Goal: Task Accomplishment & Management: Manage account settings

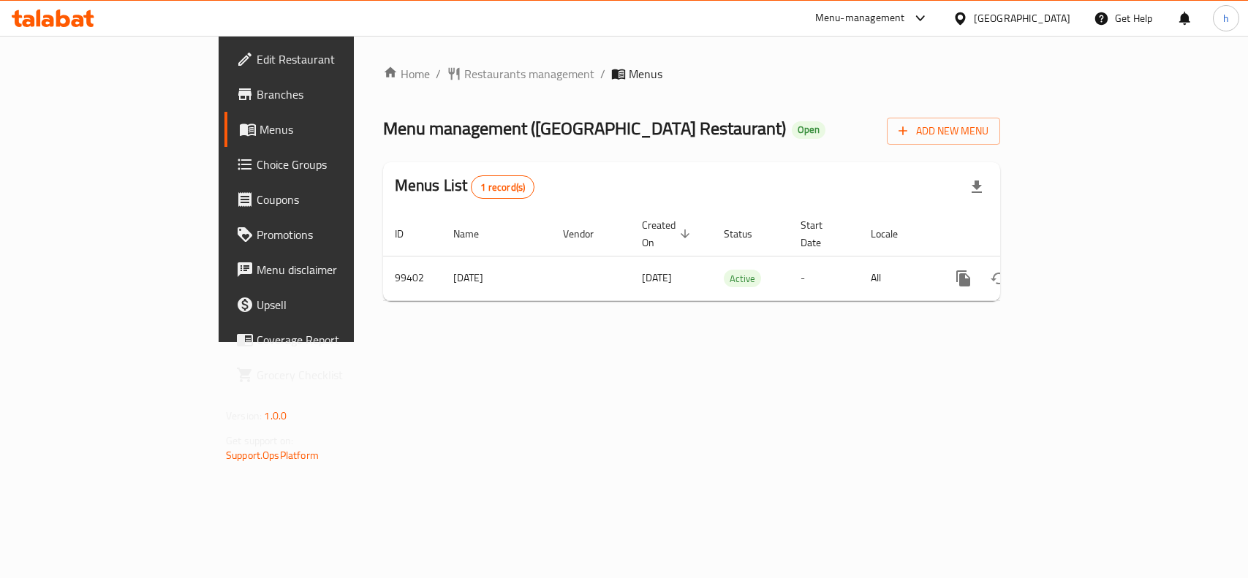
click at [1065, 15] on div "[GEOGRAPHIC_DATA]" at bounding box center [1022, 18] width 97 height 16
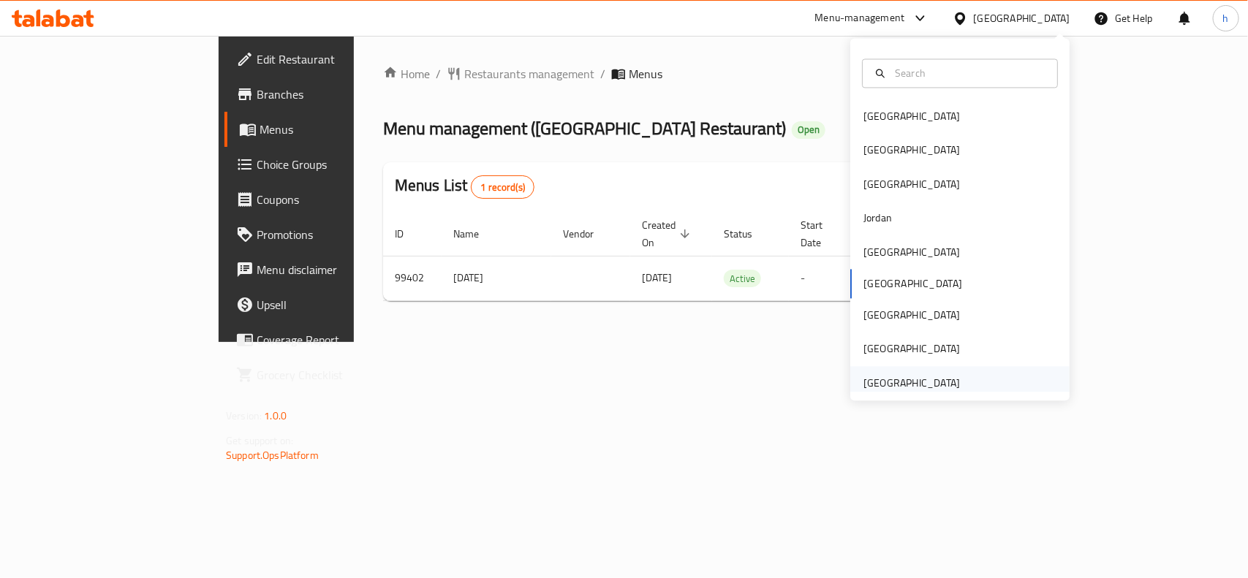
click at [912, 382] on div "[GEOGRAPHIC_DATA]" at bounding box center [912, 383] width 97 height 16
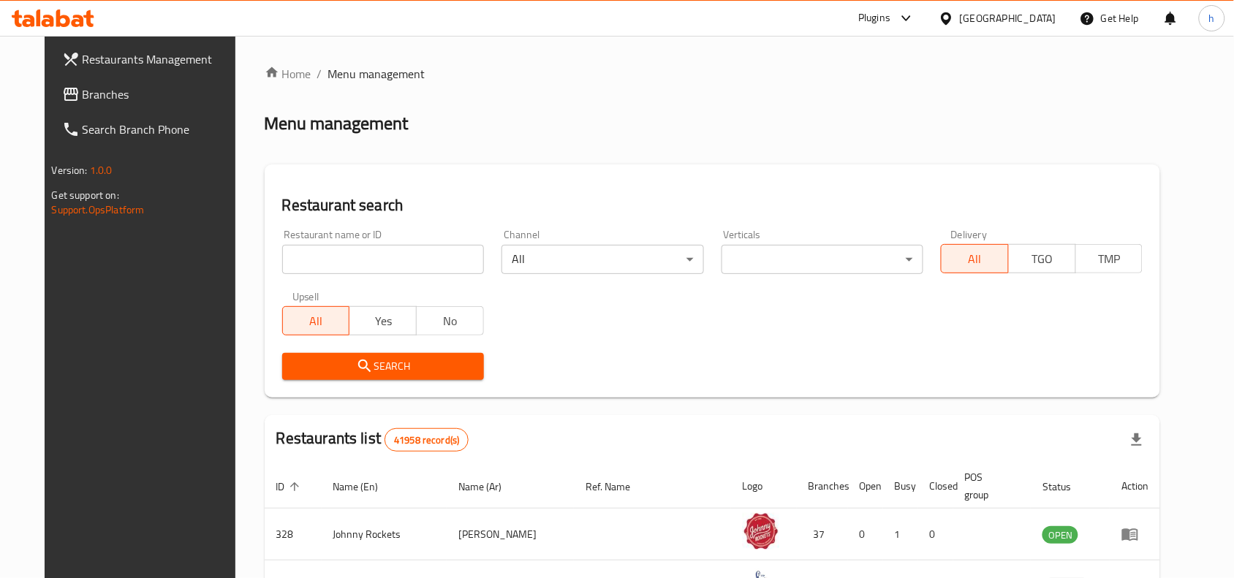
click at [83, 90] on span "Branches" at bounding box center [161, 95] width 156 height 18
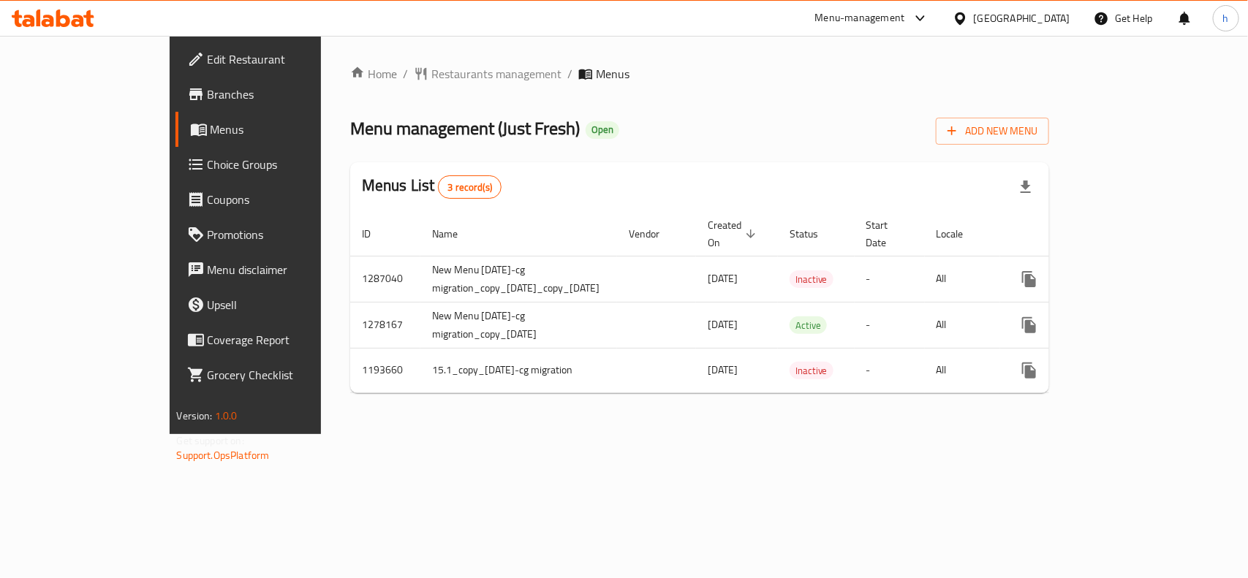
click at [1032, 23] on div "[GEOGRAPHIC_DATA]" at bounding box center [1022, 18] width 97 height 16
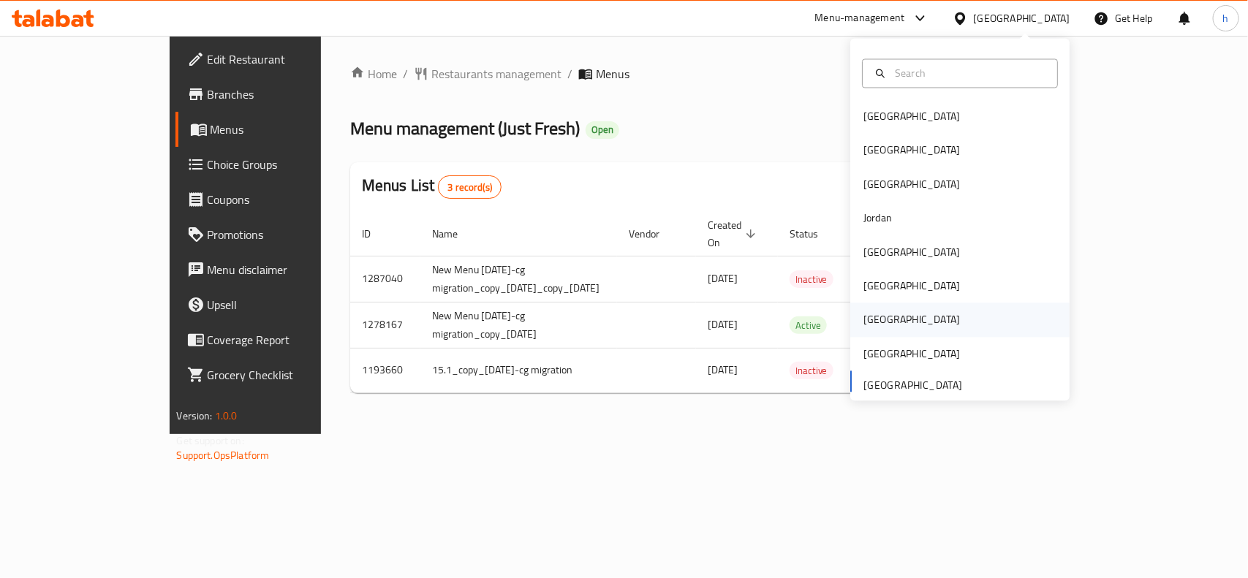
click at [864, 322] on div "[GEOGRAPHIC_DATA]" at bounding box center [912, 320] width 97 height 16
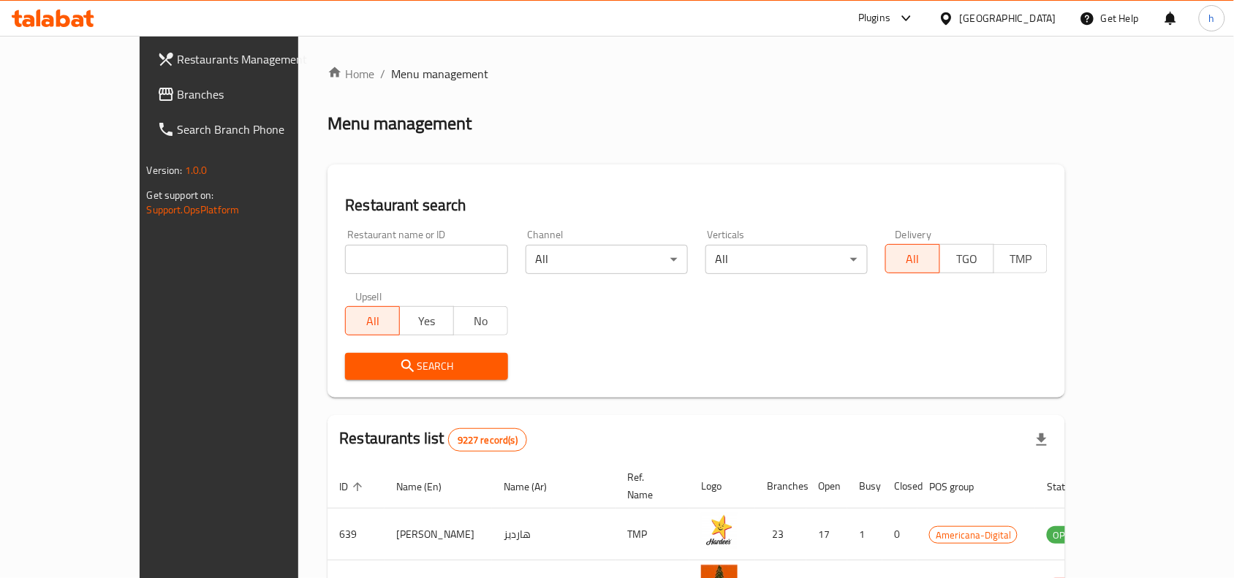
click at [178, 90] on span "Branches" at bounding box center [256, 95] width 156 height 18
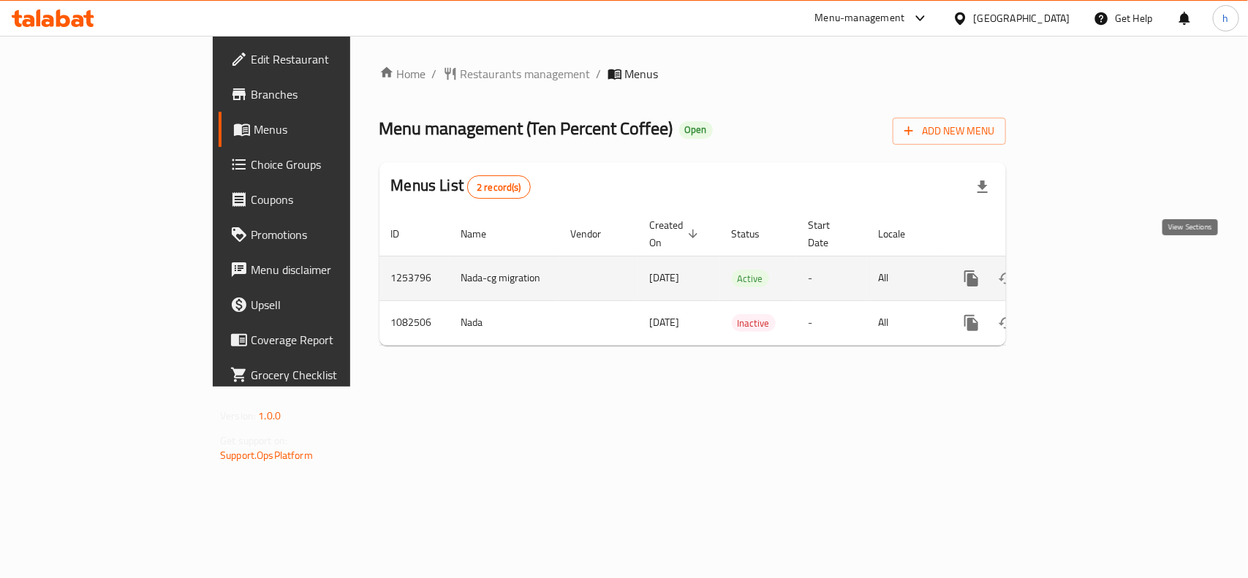
click at [1086, 270] on icon "enhanced table" at bounding box center [1077, 279] width 18 height 18
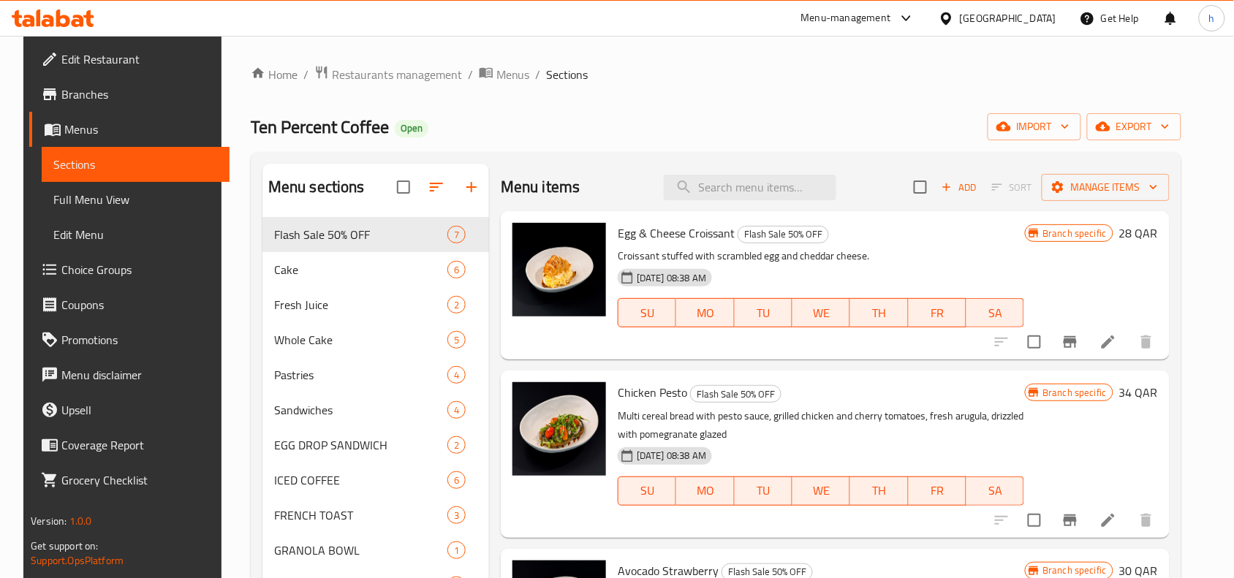
click at [101, 264] on span "Choice Groups" at bounding box center [139, 270] width 156 height 18
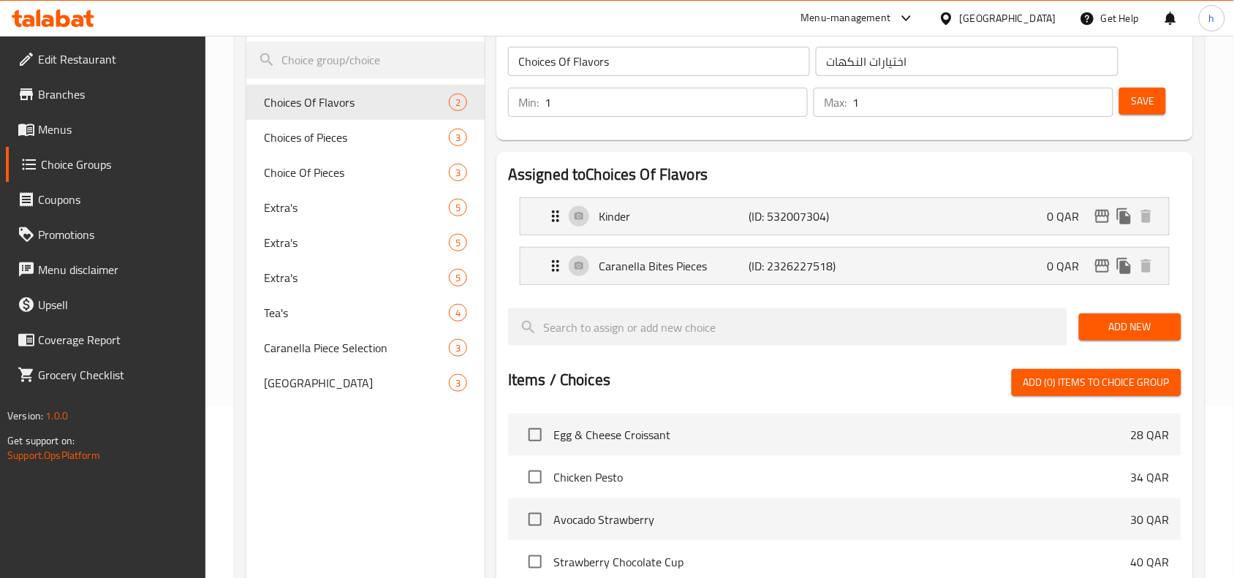
scroll to position [183, 0]
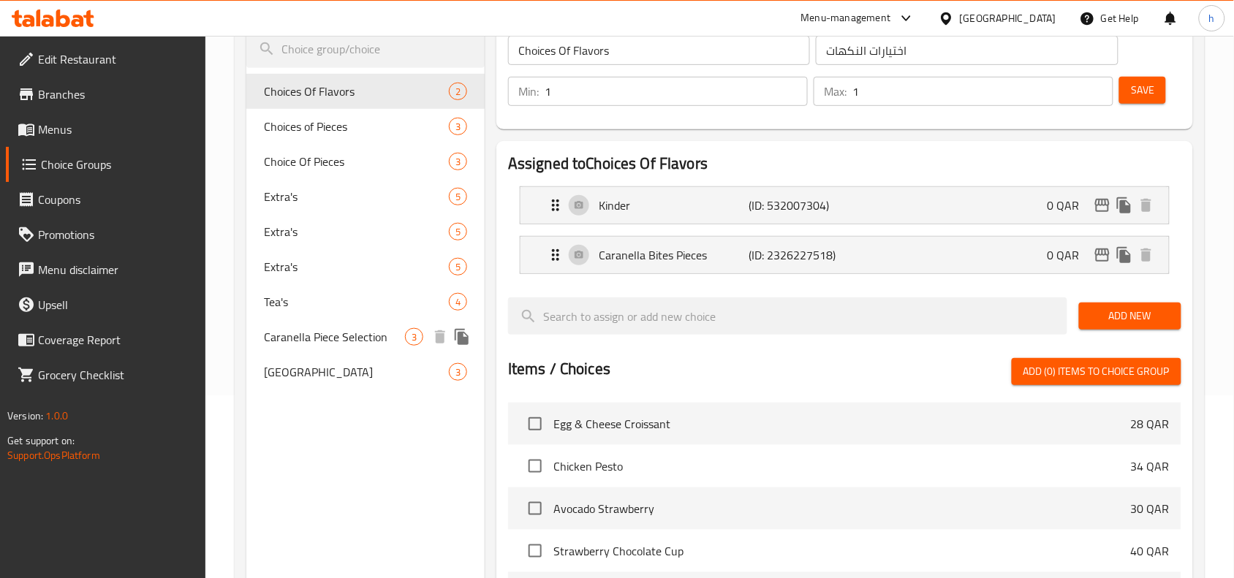
click at [349, 339] on span "Caranella Piece Selection" at bounding box center [334, 337] width 141 height 18
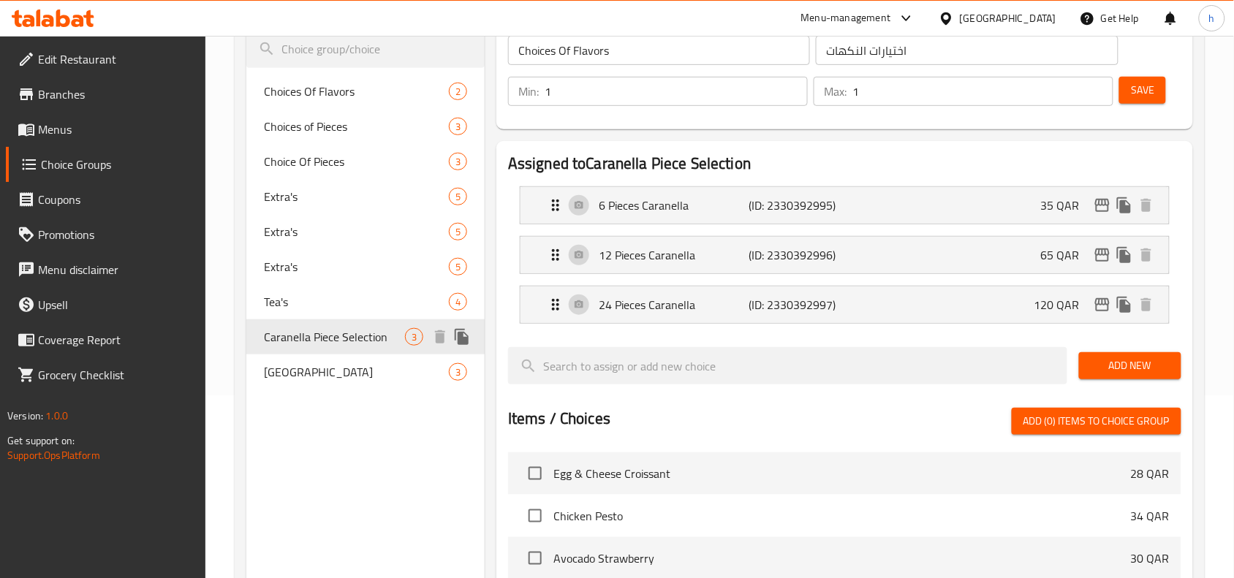
type input "Caranella Piece Selection"
type input "اختيار قطعة كارانيلا"
type input "3"
click at [954, 23] on icon at bounding box center [946, 18] width 15 height 15
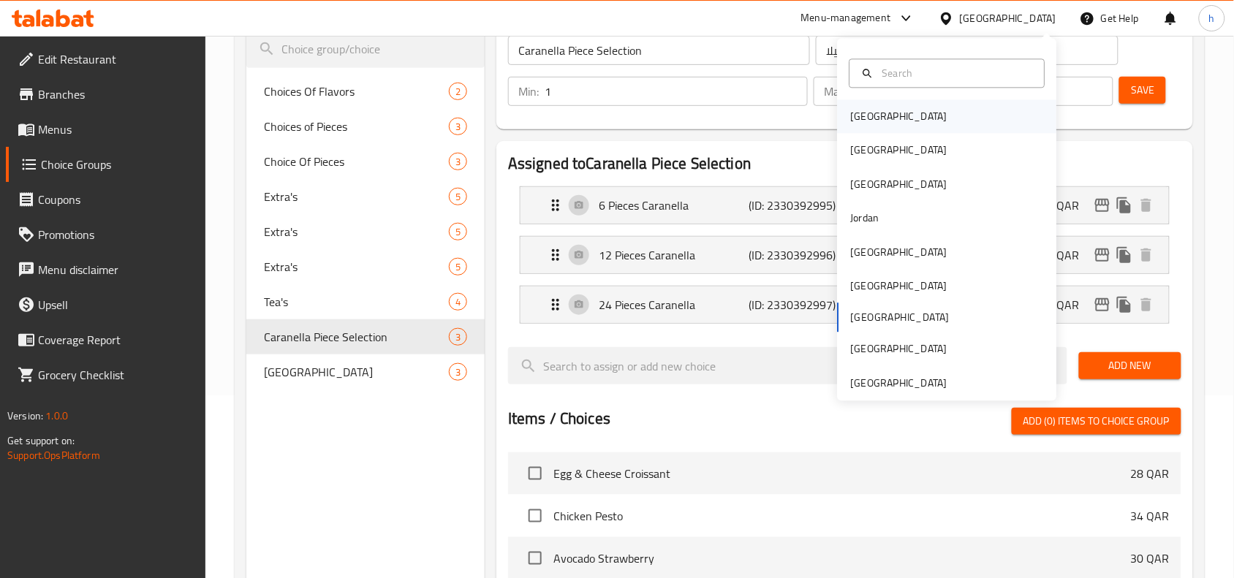
click at [869, 116] on div "Bahrain" at bounding box center [899, 117] width 97 height 16
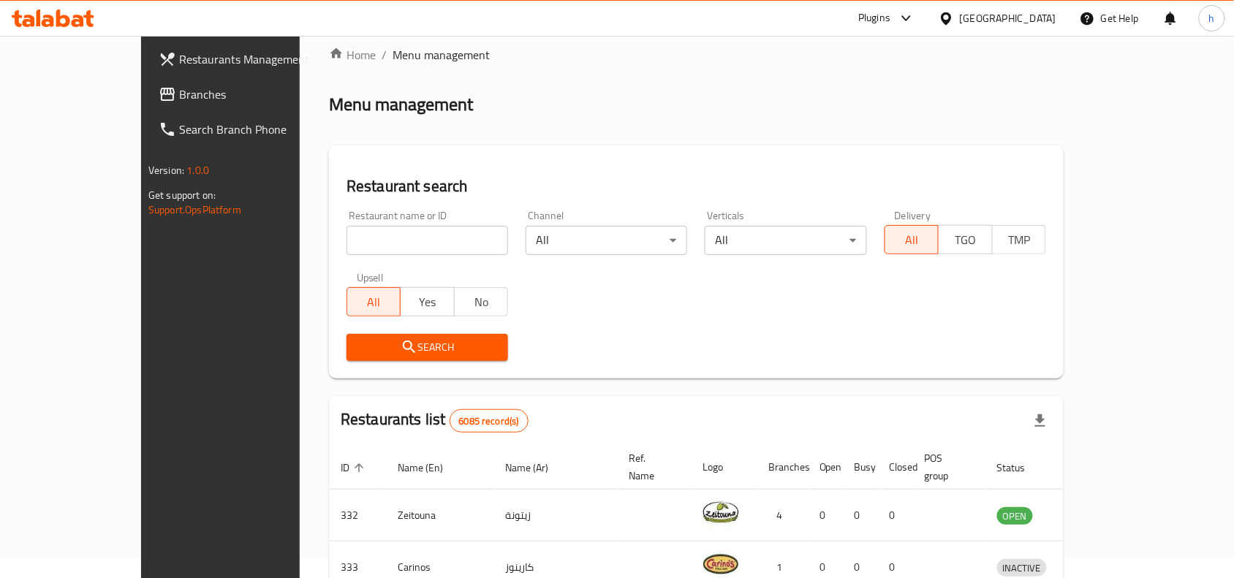
scroll to position [183, 0]
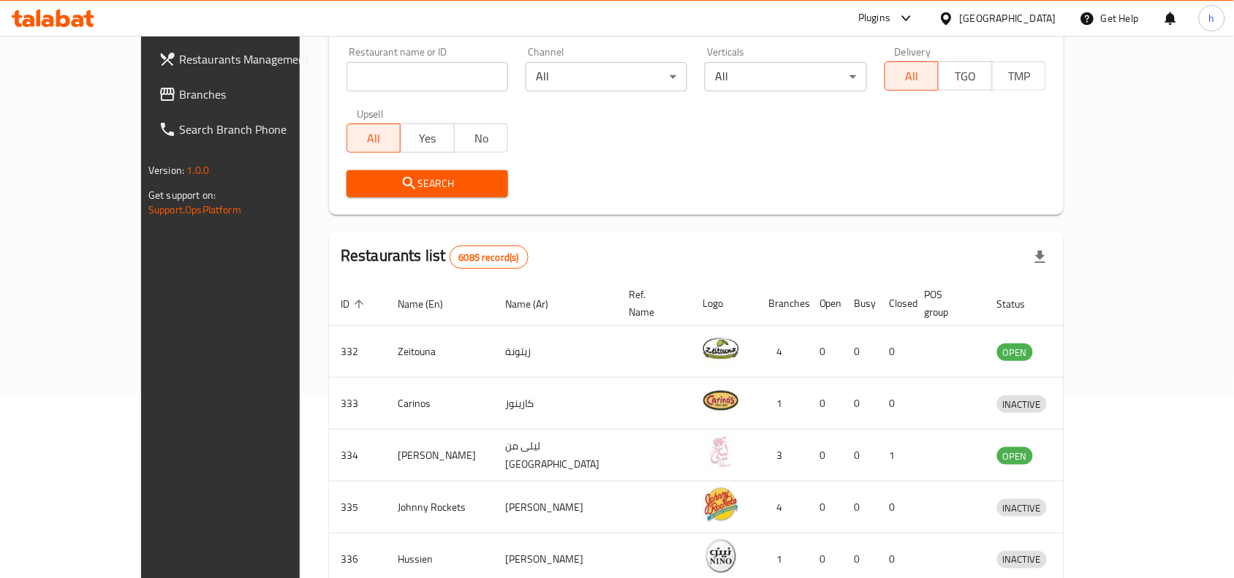
click at [179, 95] on span "Branches" at bounding box center [257, 95] width 156 height 18
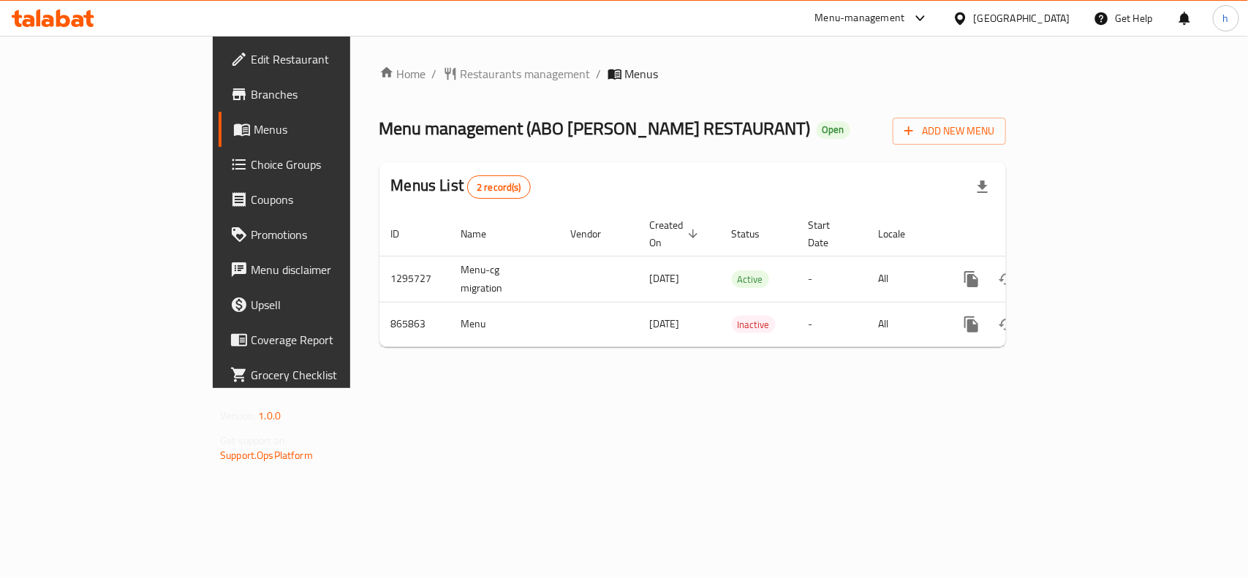
click at [968, 19] on icon at bounding box center [960, 18] width 15 height 15
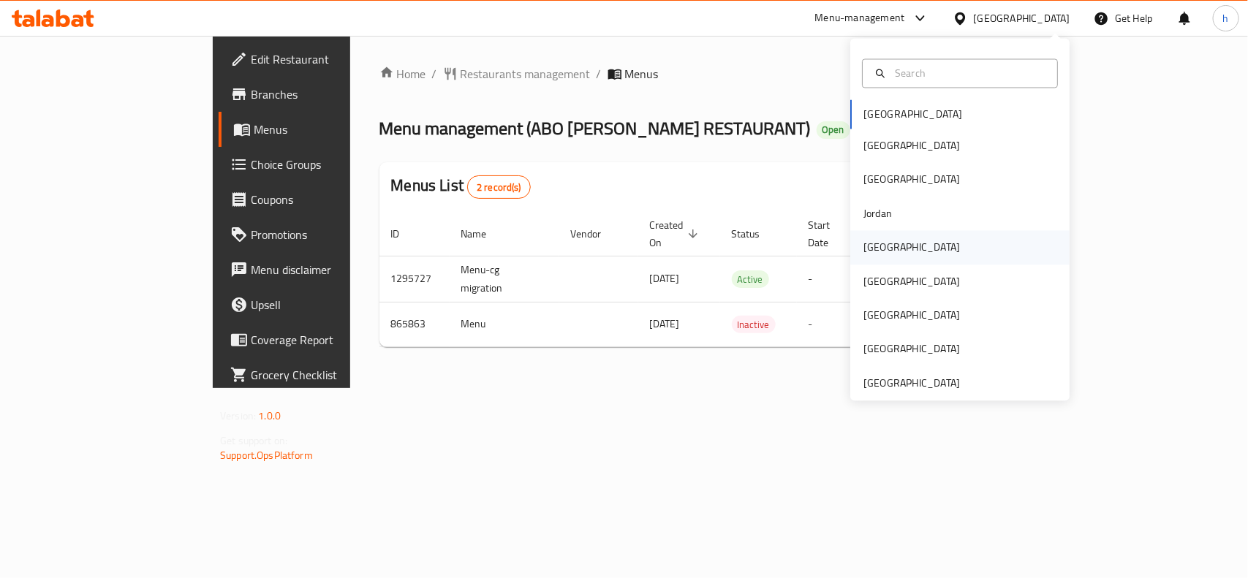
click at [875, 254] on div "[GEOGRAPHIC_DATA]" at bounding box center [912, 248] width 97 height 16
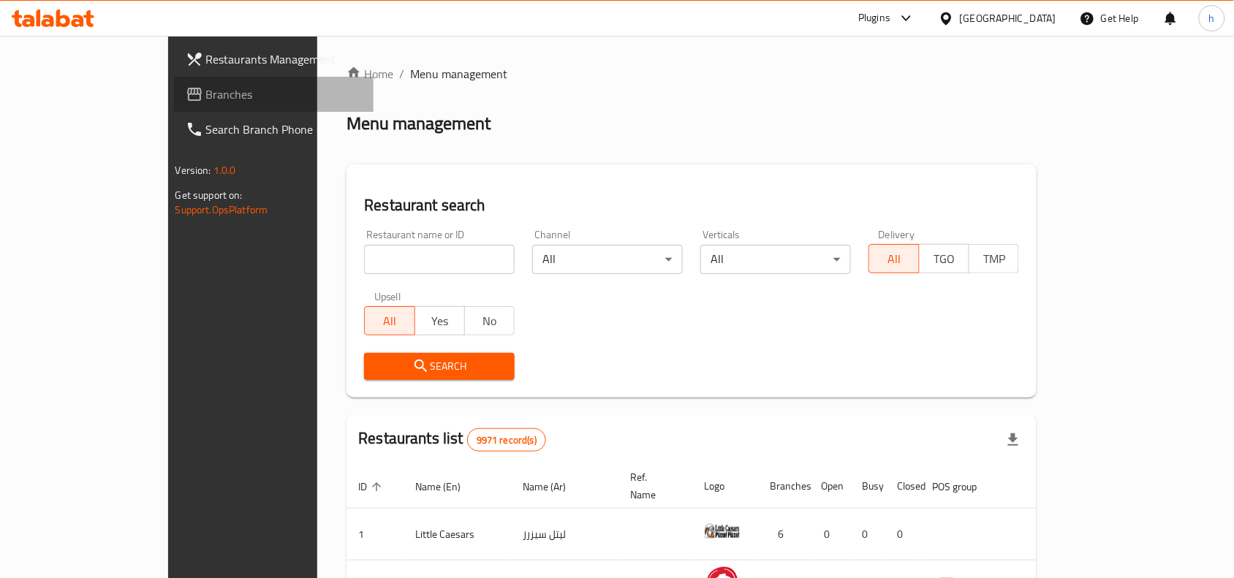
click at [206, 100] on span "Branches" at bounding box center [284, 95] width 156 height 18
